Goal: Task Accomplishment & Management: Manage account settings

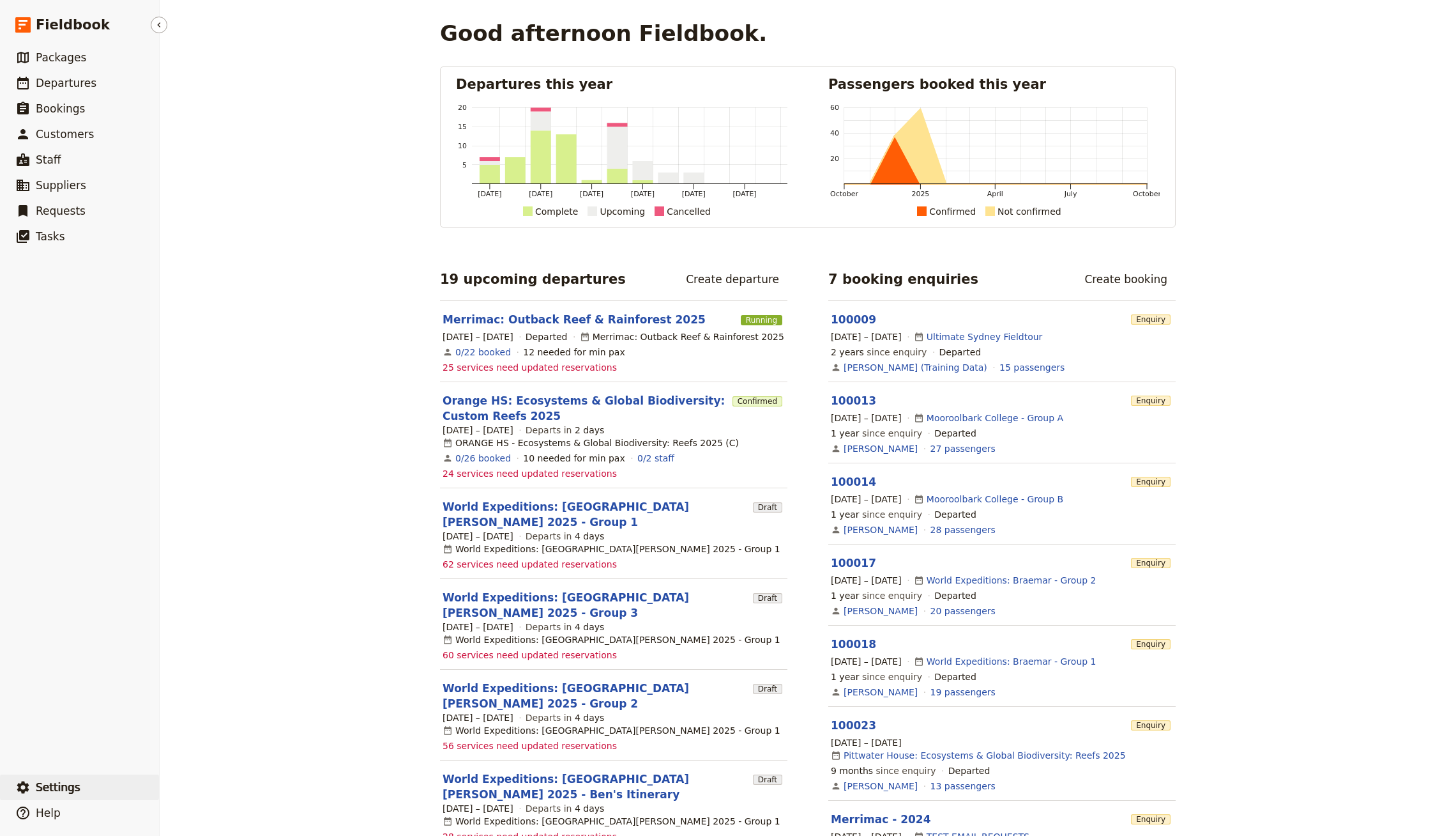
click at [39, 782] on span "Settings" at bounding box center [58, 787] width 45 height 13
click at [211, 785] on span "Sign out" at bounding box center [232, 788] width 119 height 13
